Goal: Task Accomplishment & Management: Complete application form

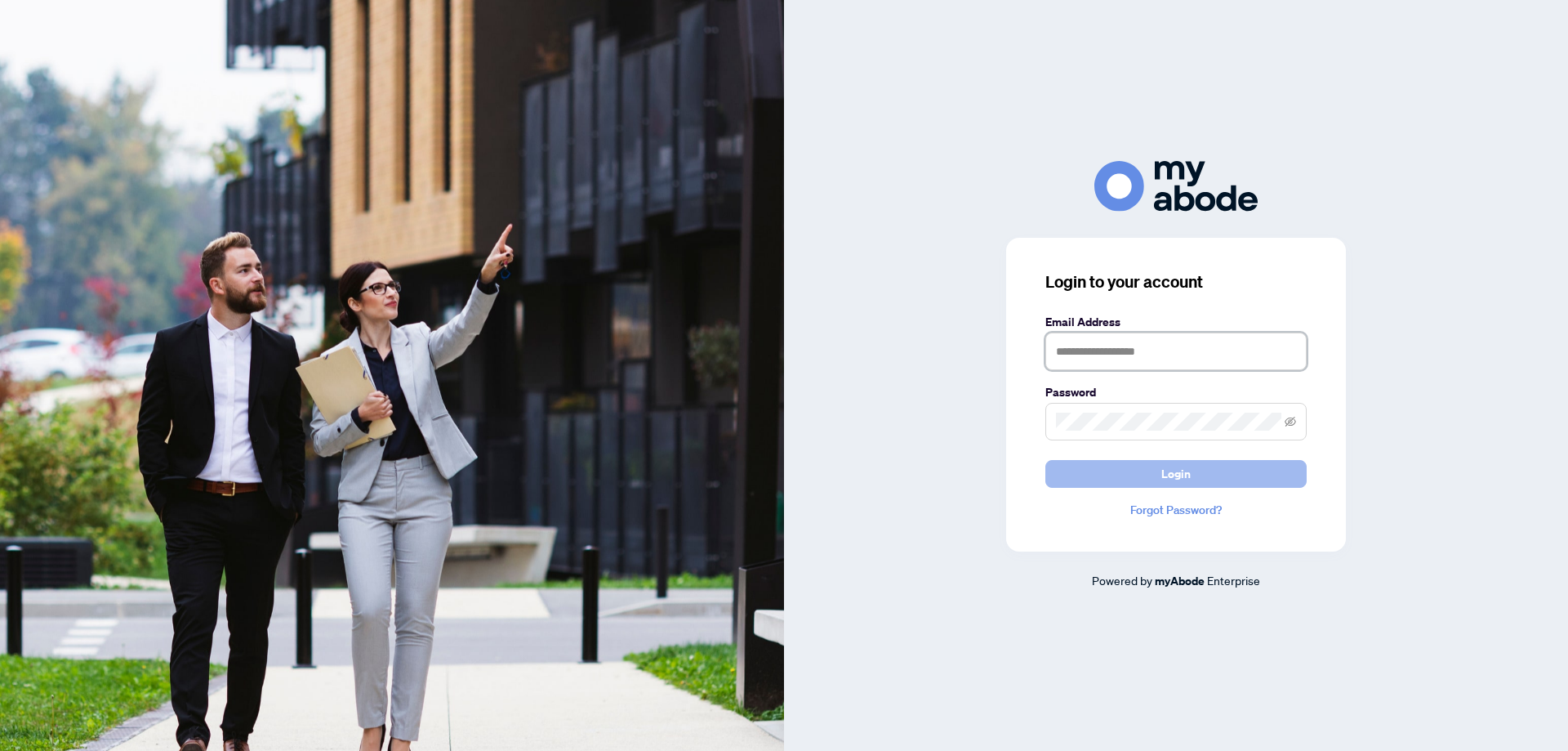
type input "**********"
click at [1115, 469] on button "Login" at bounding box center [1176, 474] width 261 height 28
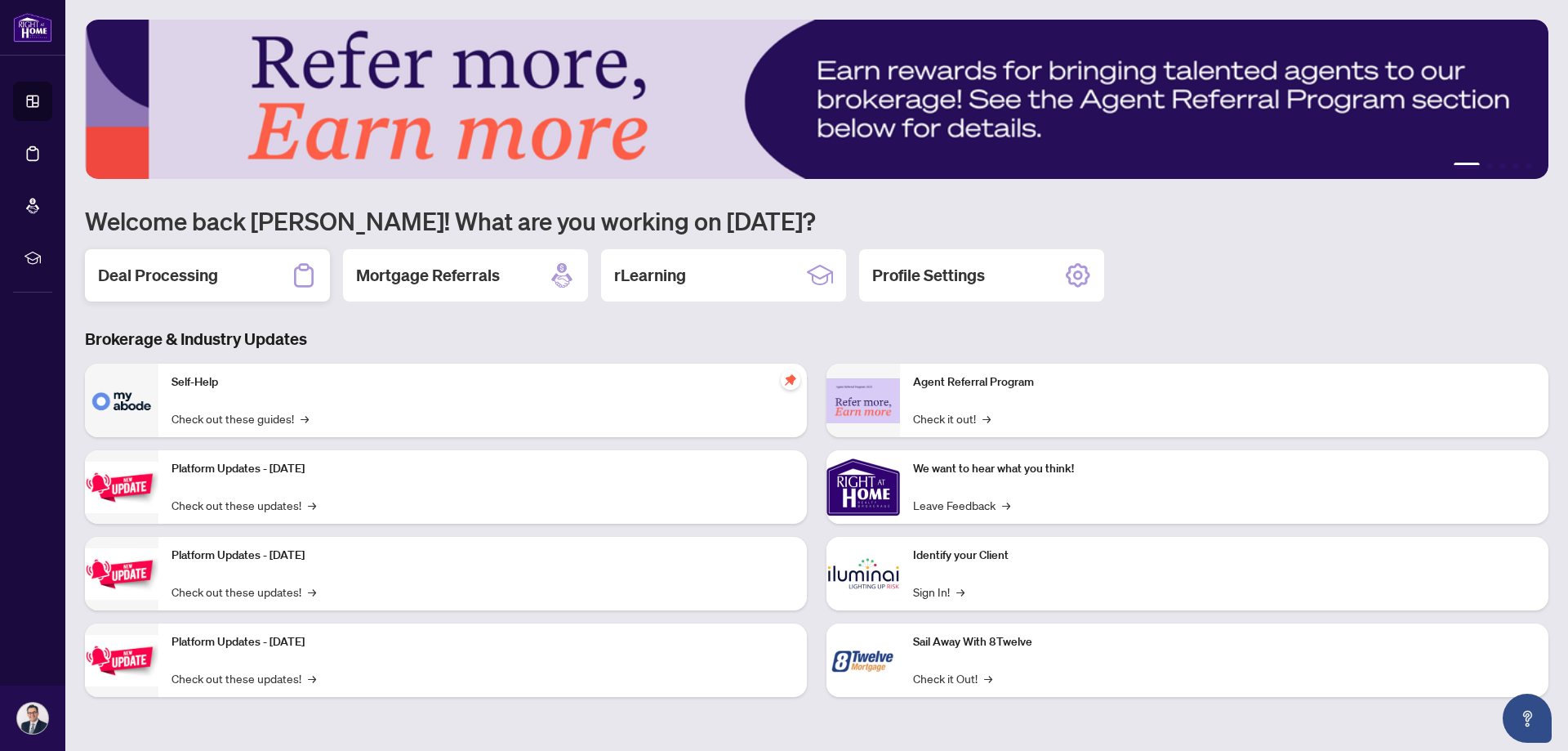
click at [196, 277] on h2 "Deal Processing" at bounding box center [158, 275] width 120 height 23
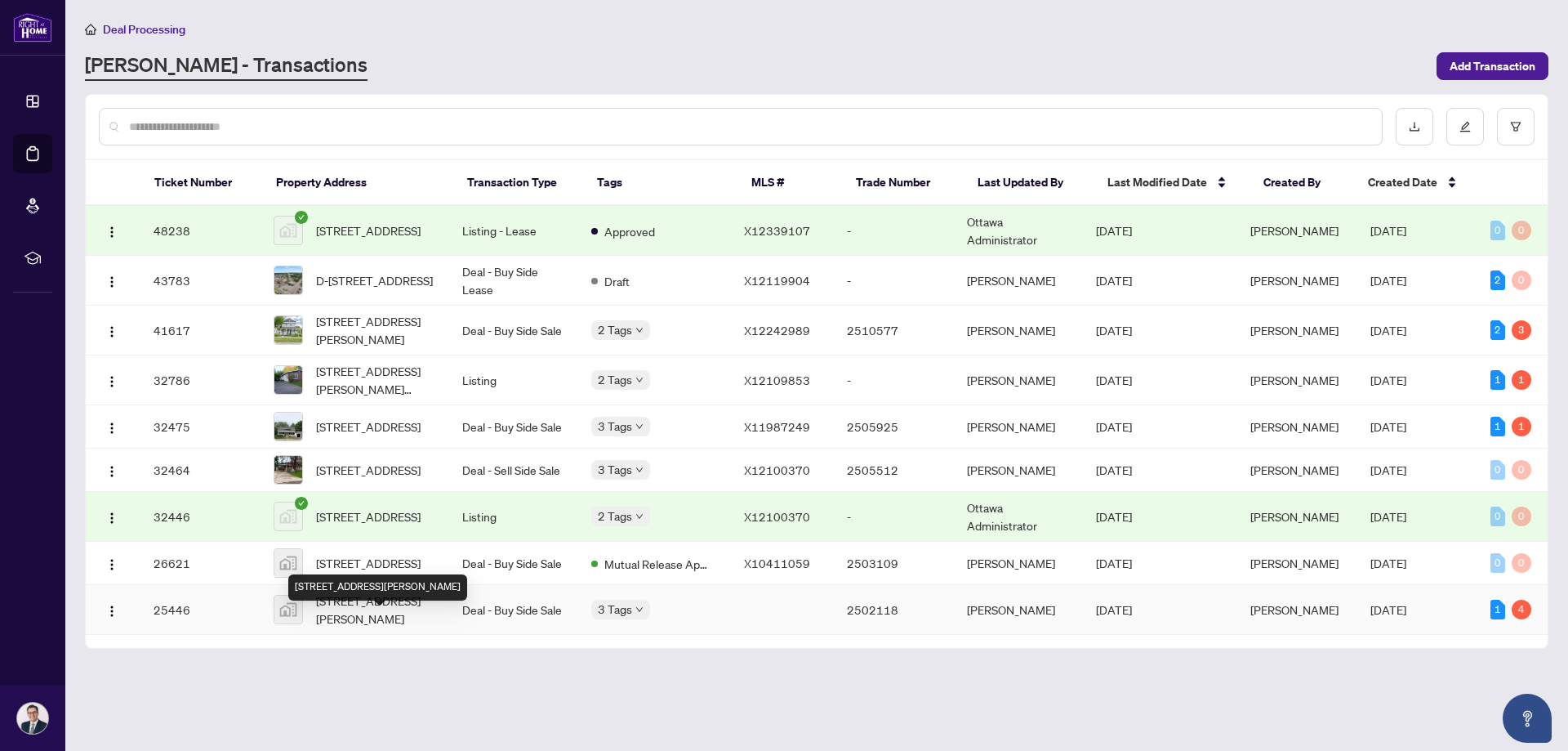
click at [360, 627] on span "37 Morton Street, Cobden, ON, Canada" at bounding box center [376, 609] width 120 height 36
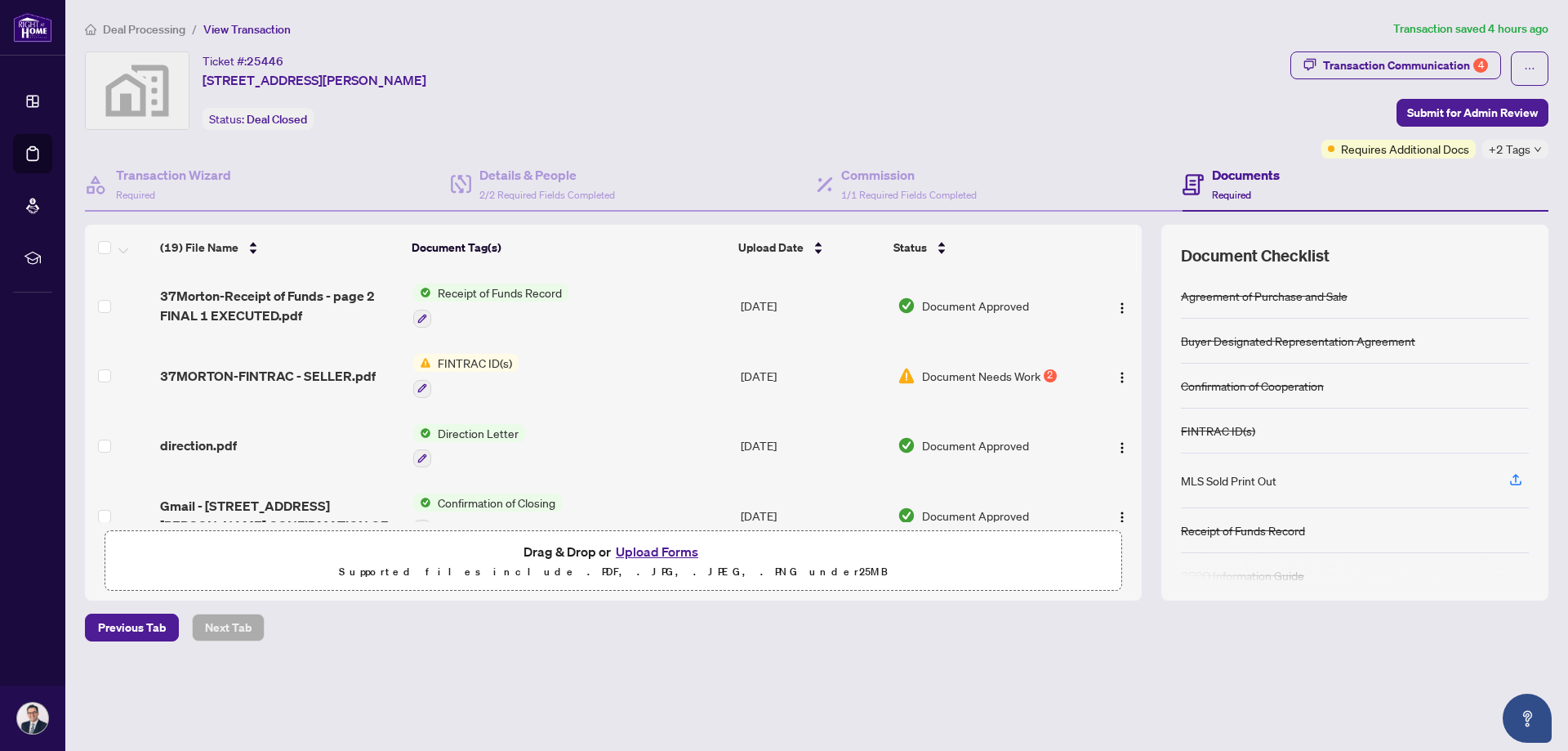
click at [659, 550] on button "Upload Forms" at bounding box center [657, 551] width 93 height 21
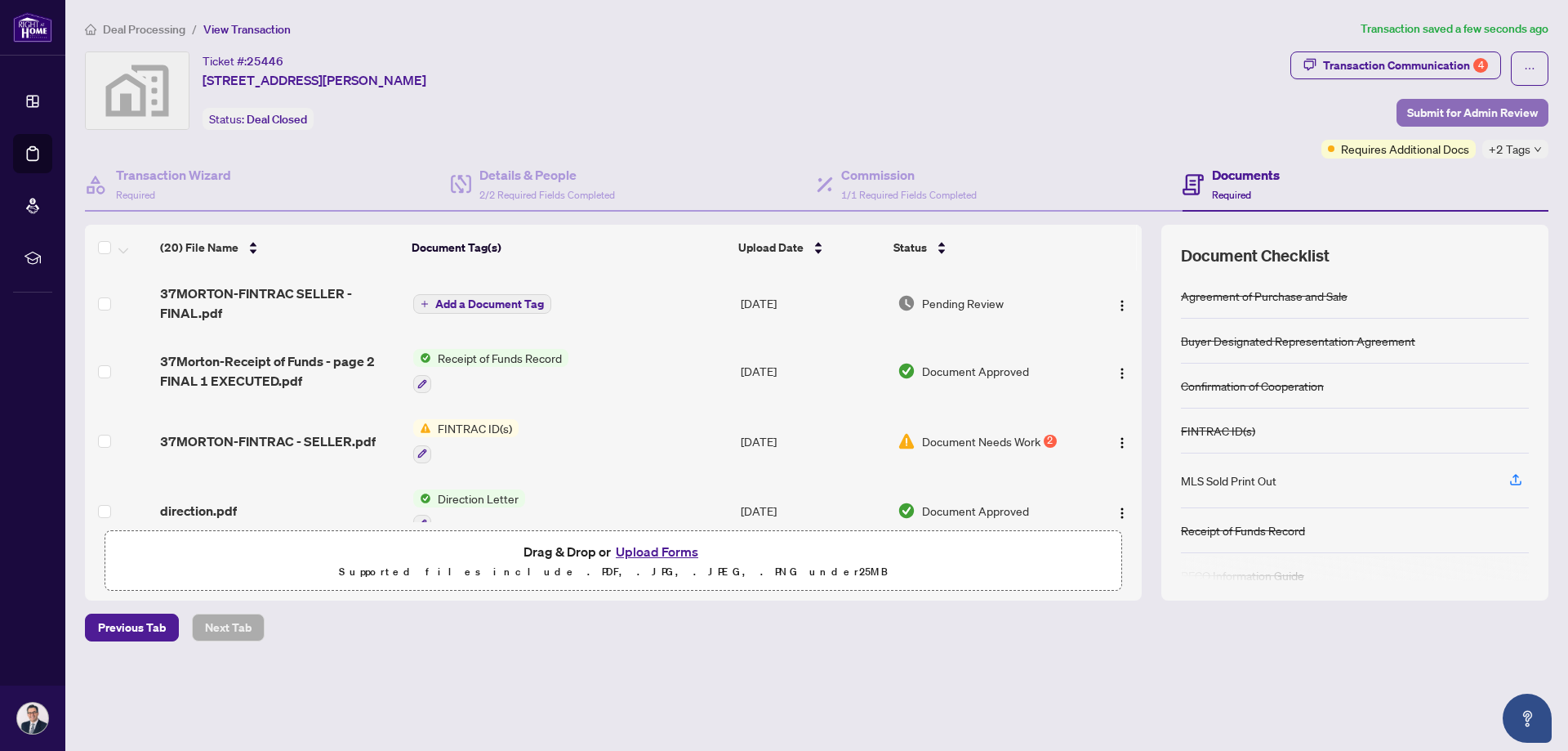
click at [1427, 110] on span "Submit for Admin Review" at bounding box center [1472, 112] width 130 height 26
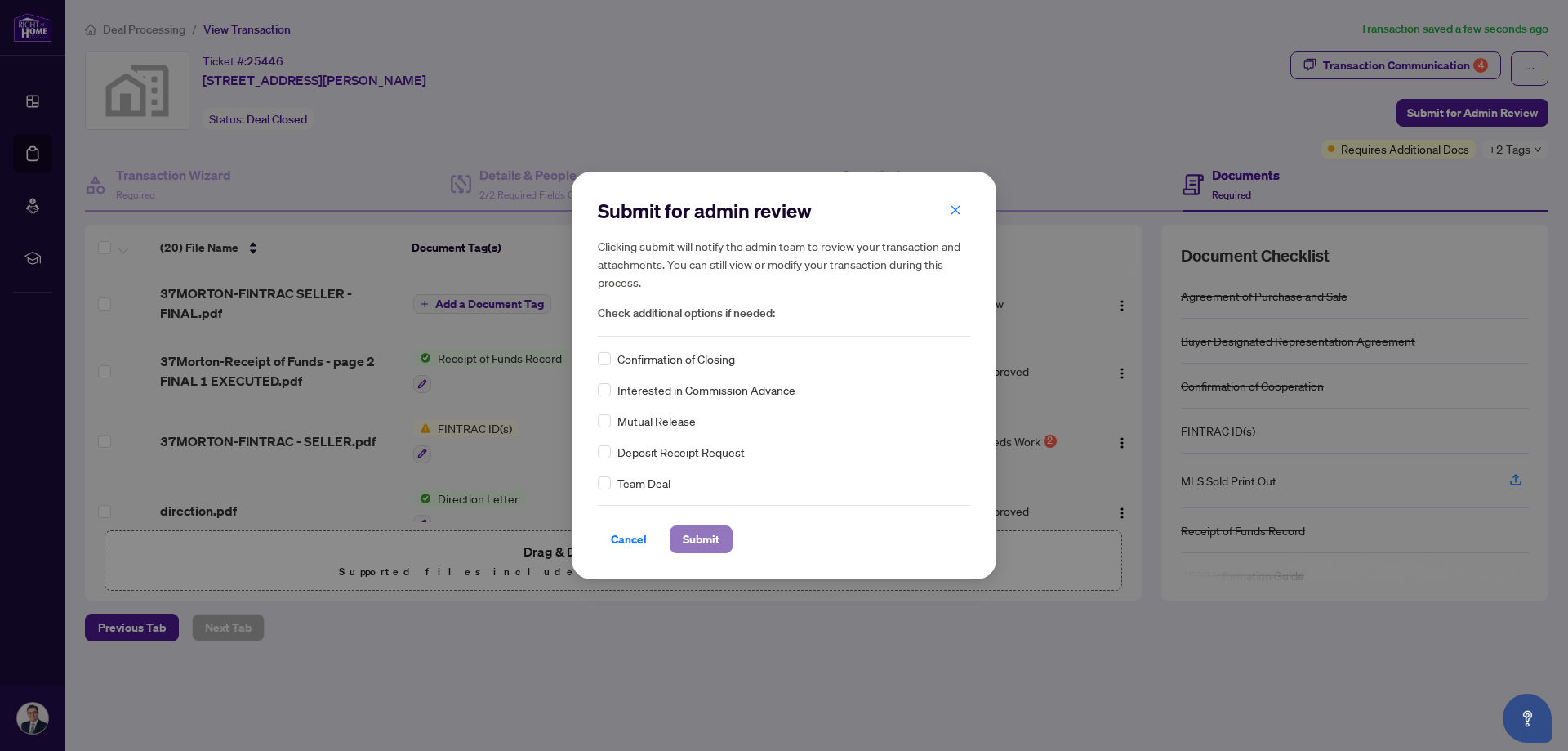
click at [701, 532] on span "Submit" at bounding box center [701, 539] width 37 height 26
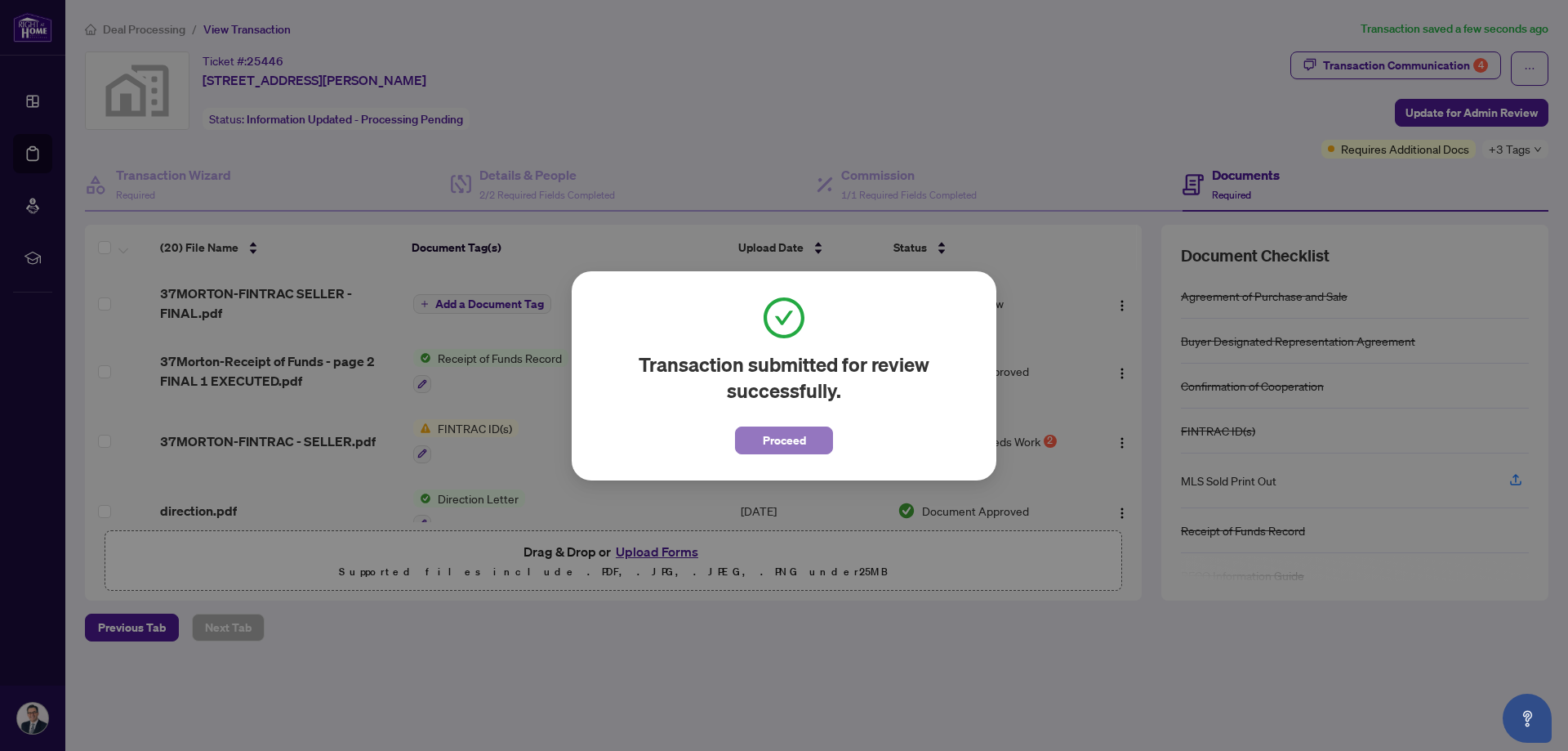
click at [784, 443] on span "Proceed" at bounding box center [784, 440] width 43 height 26
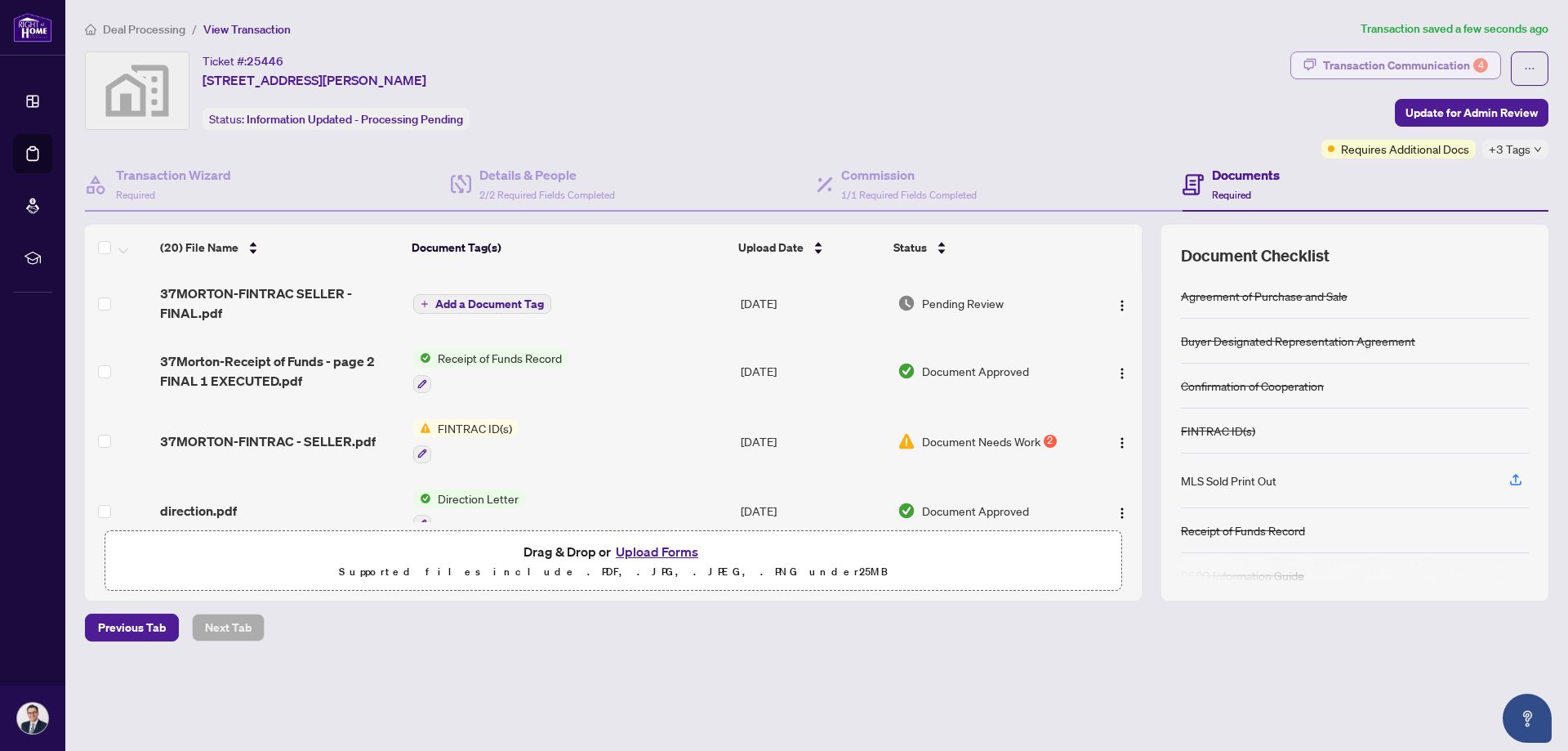
click at [1330, 63] on div "Transaction Communication 4" at bounding box center [1405, 65] width 165 height 26
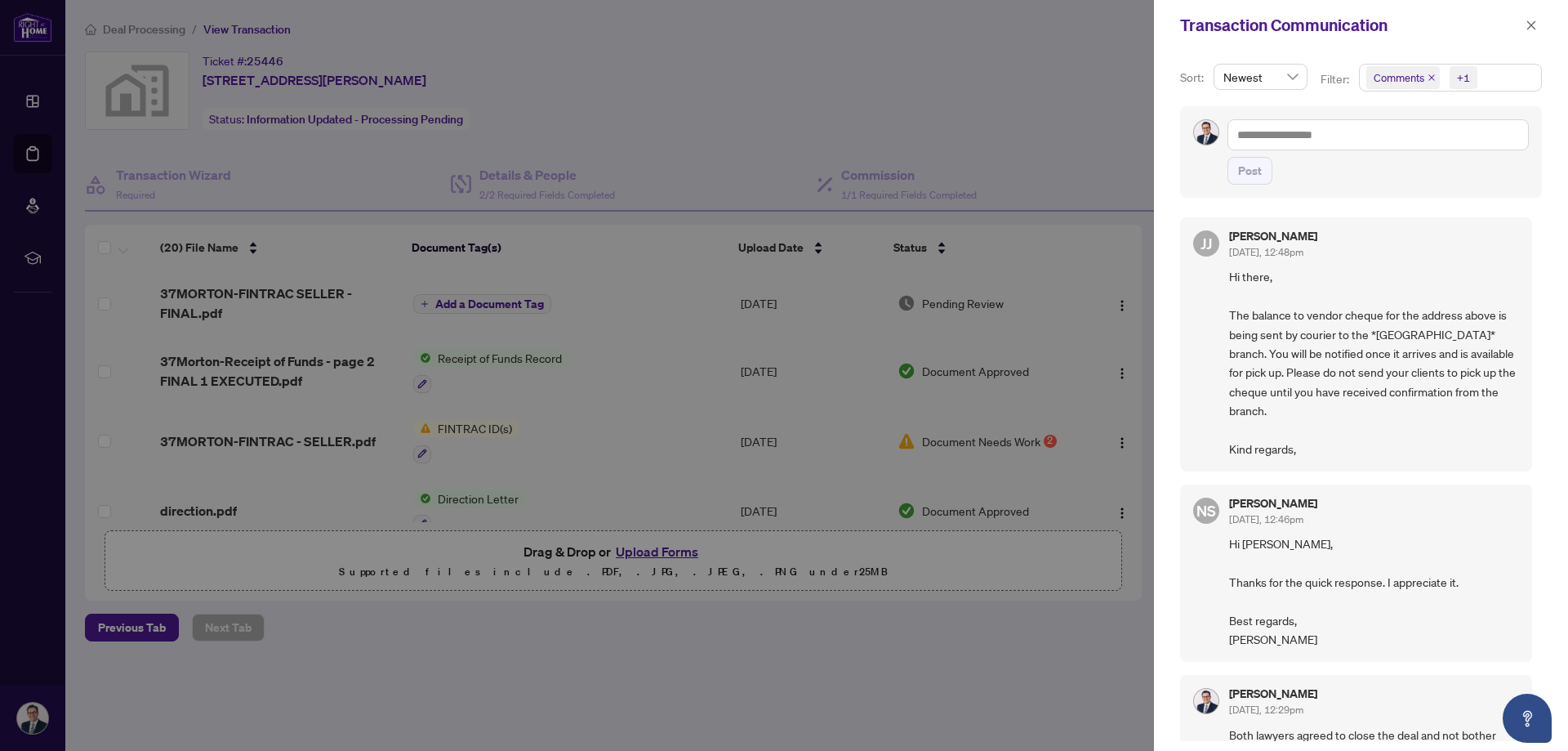
click at [40, 97] on div at bounding box center [784, 376] width 1568 height 751
click at [38, 96] on div at bounding box center [784, 376] width 1568 height 751
click at [1532, 23] on icon "close" at bounding box center [1531, 25] width 12 height 12
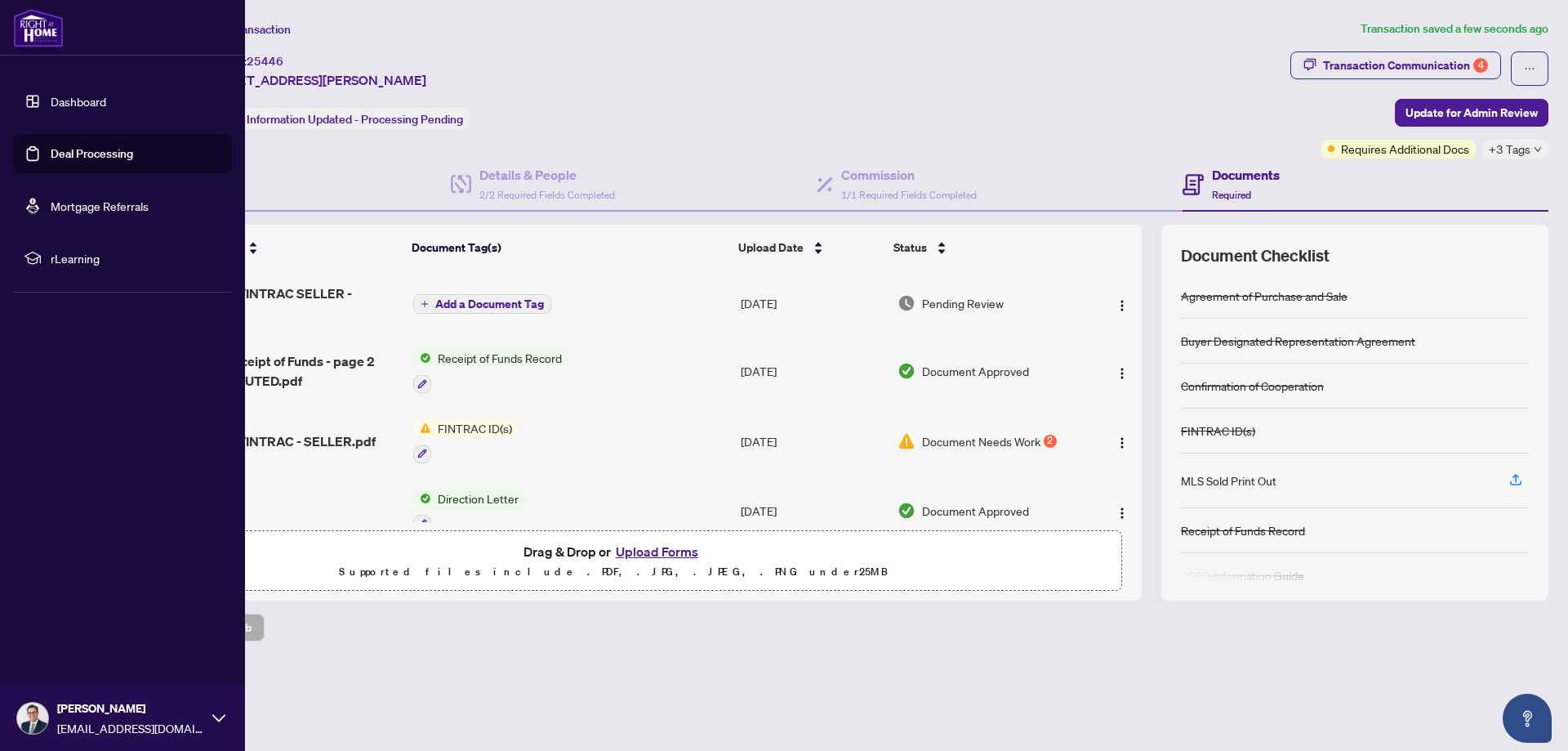
click at [50, 94] on link "Dashboard" at bounding box center [78, 100] width 56 height 14
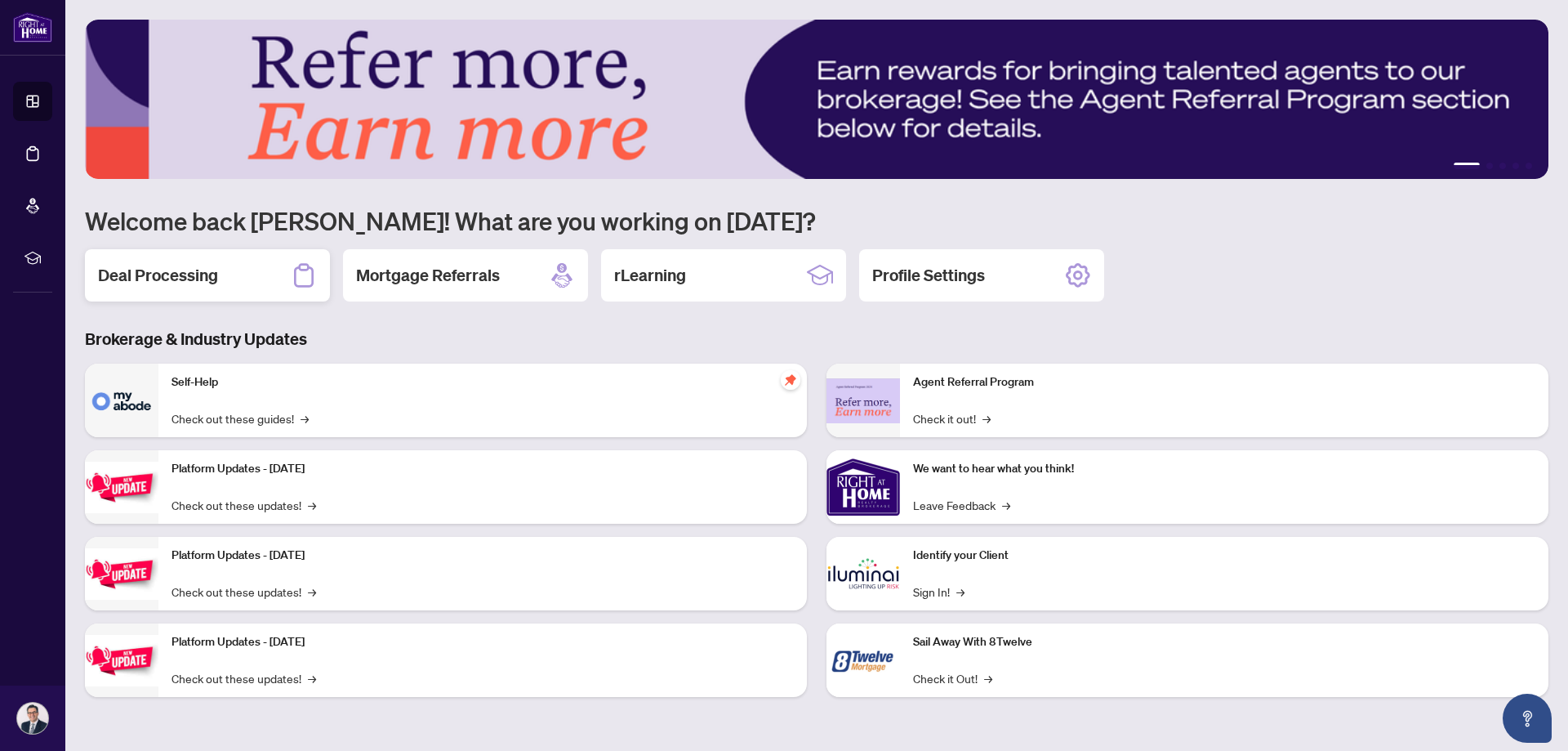
click at [201, 276] on h2 "Deal Processing" at bounding box center [158, 275] width 120 height 23
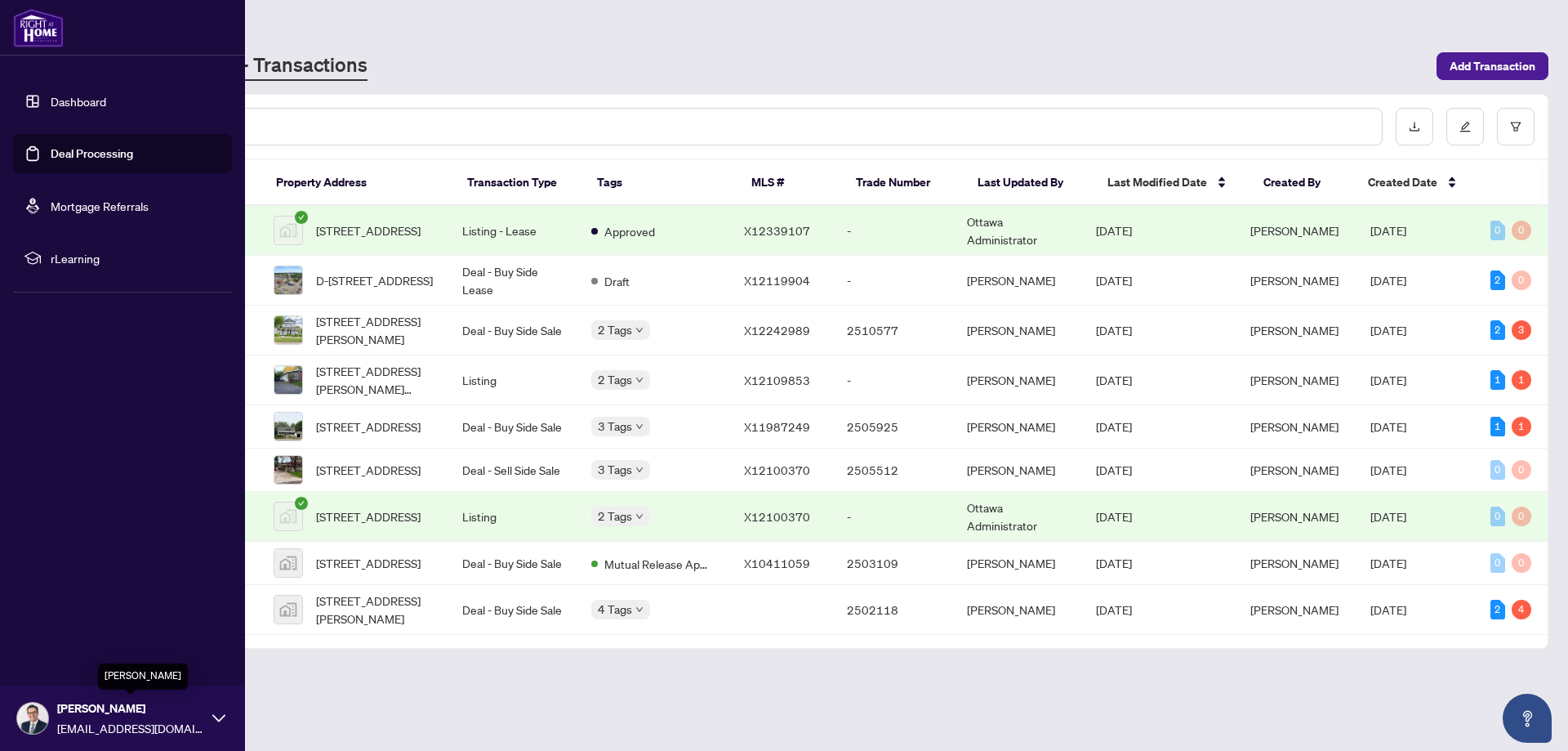
click at [71, 709] on span "Mike Neville" at bounding box center [130, 709] width 147 height 18
click at [59, 621] on span "Logout" at bounding box center [66, 621] width 37 height 26
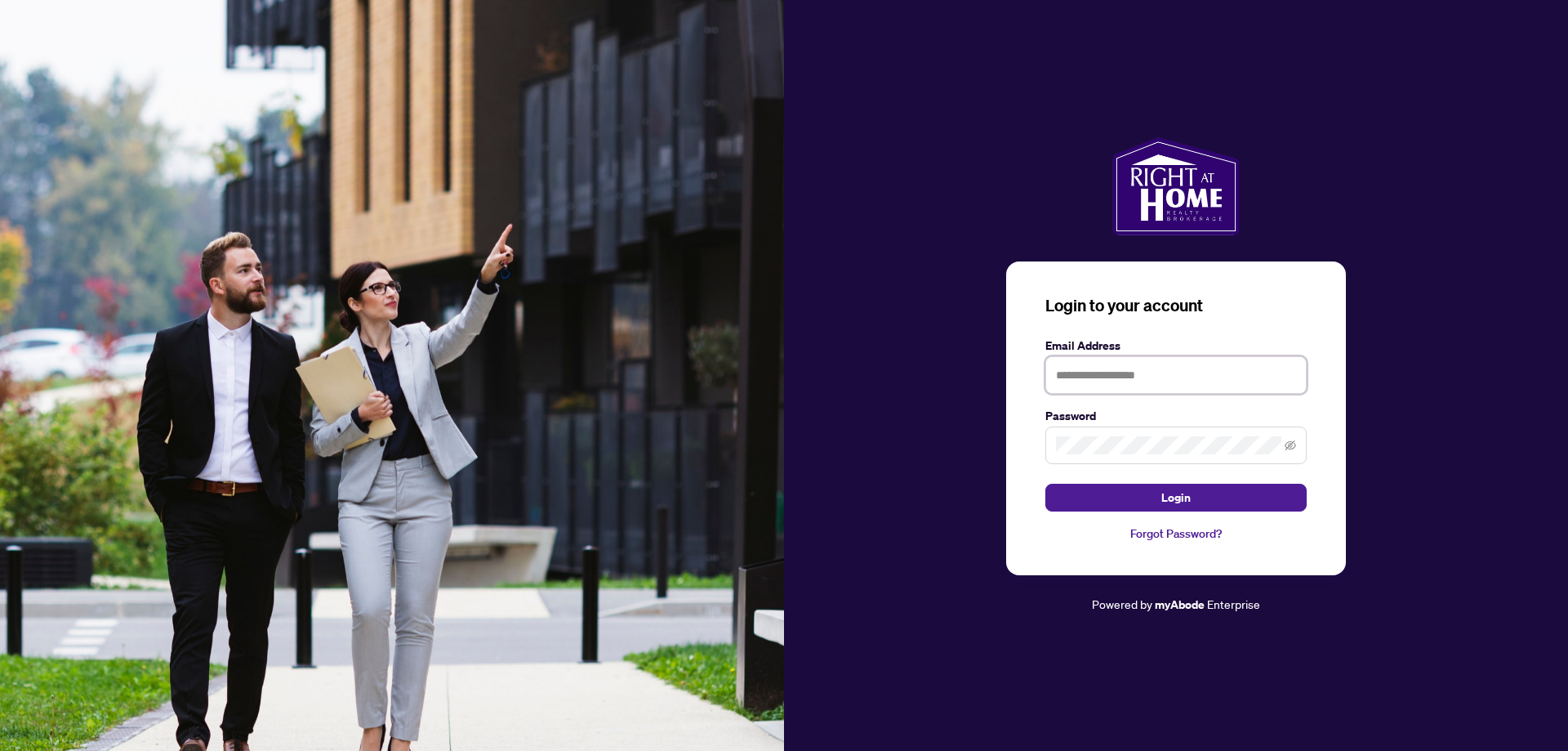
type input "**********"
